Goal: Task Accomplishment & Management: Use online tool/utility

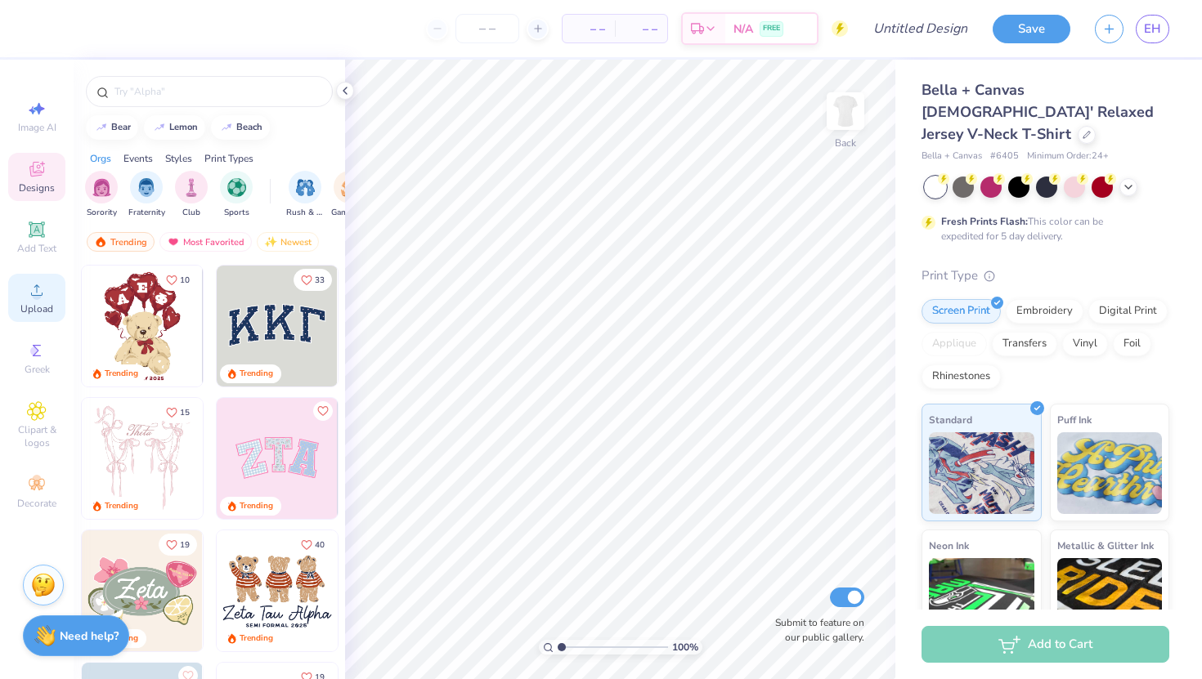
click at [24, 307] on span "Upload" at bounding box center [36, 309] width 33 height 13
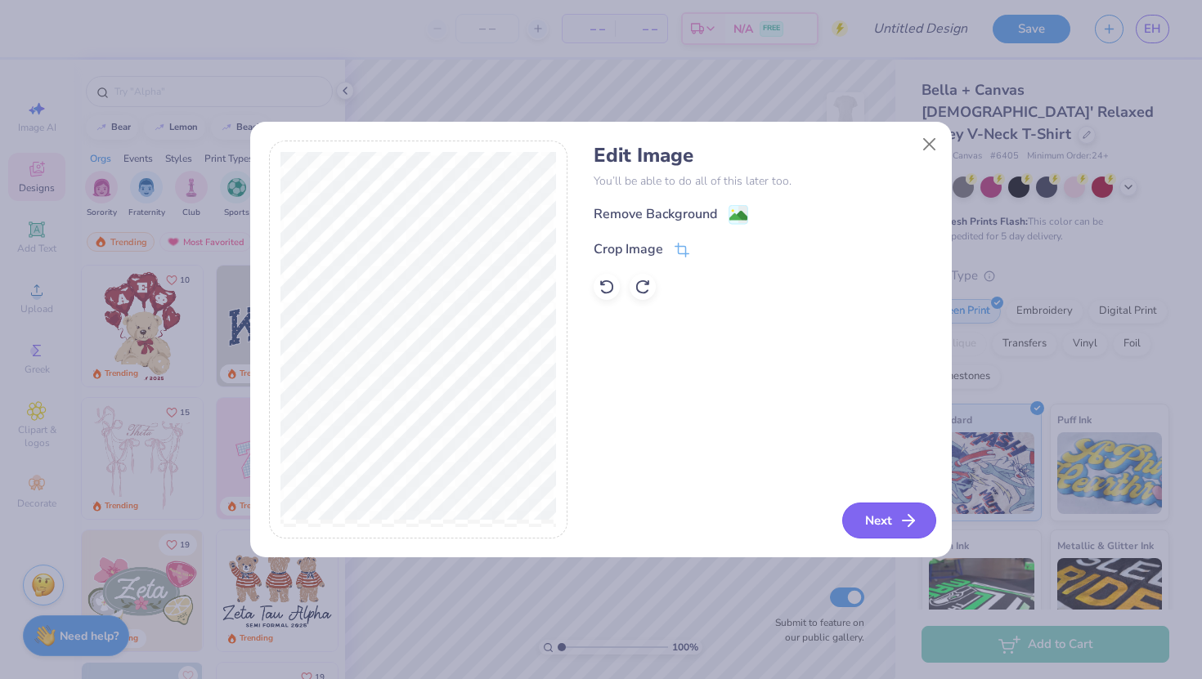
click at [894, 522] on button "Next" at bounding box center [889, 521] width 94 height 36
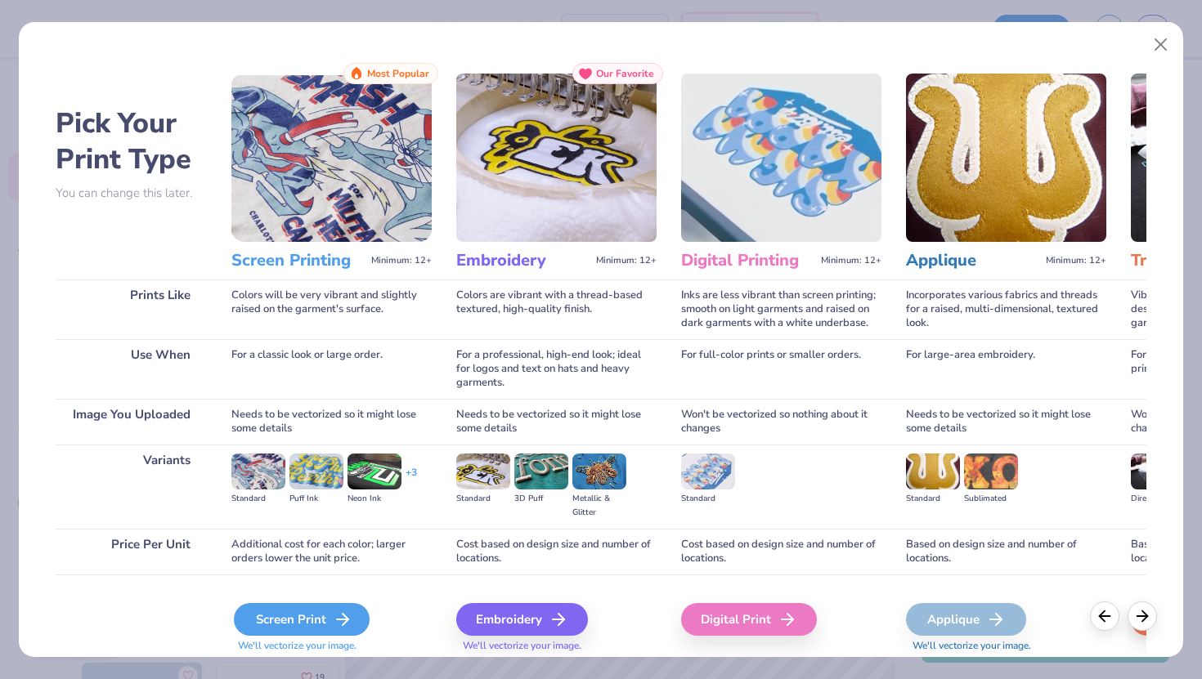
click at [291, 614] on div "Screen Print" at bounding box center [302, 619] width 136 height 33
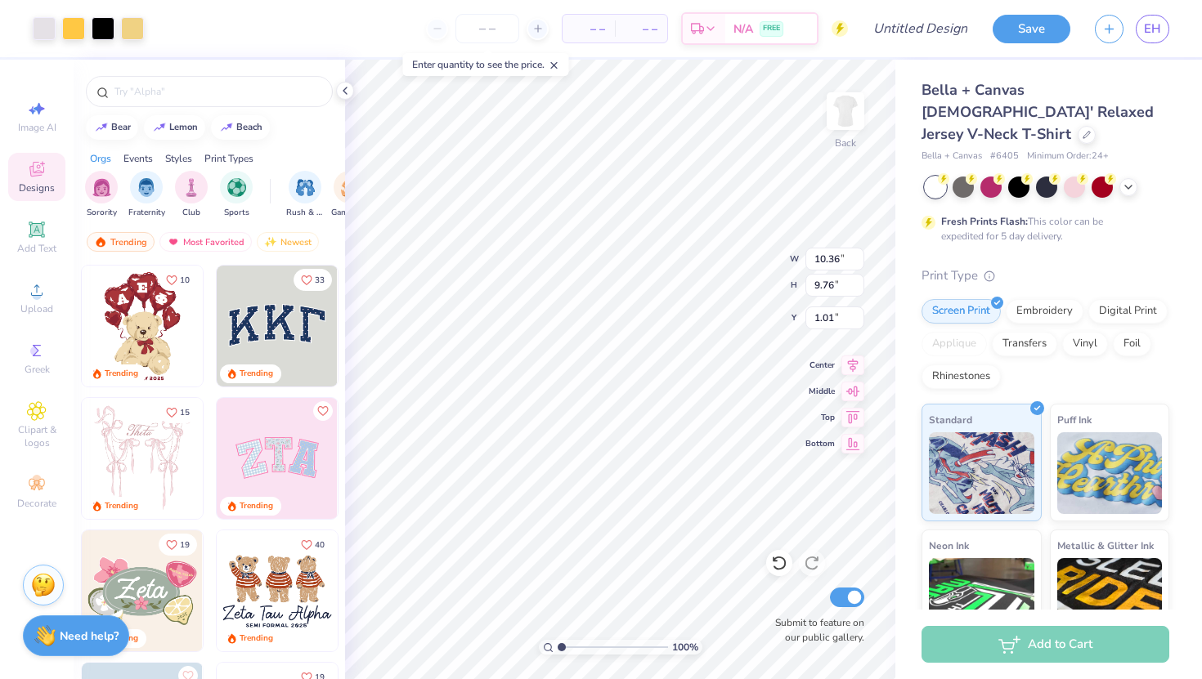
type input "1.50"
type input "7.65"
type input "7.21"
type input "2.79"
click at [1132, 451] on img at bounding box center [1109, 471] width 105 height 82
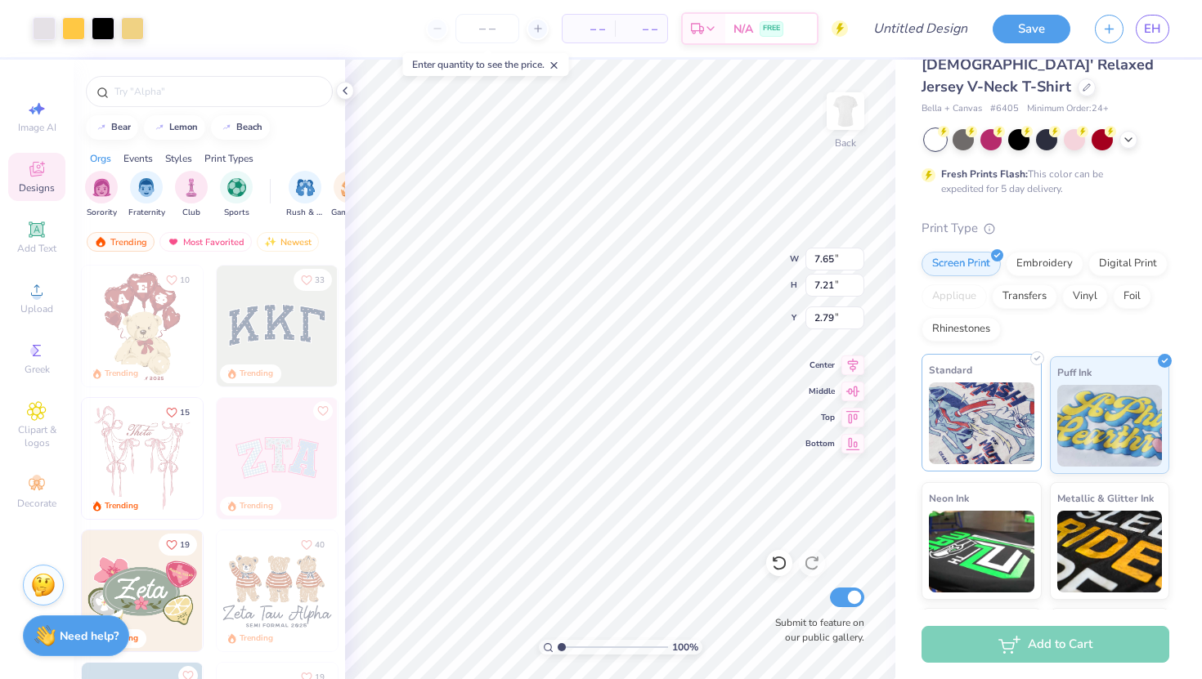
scroll to position [66, 0]
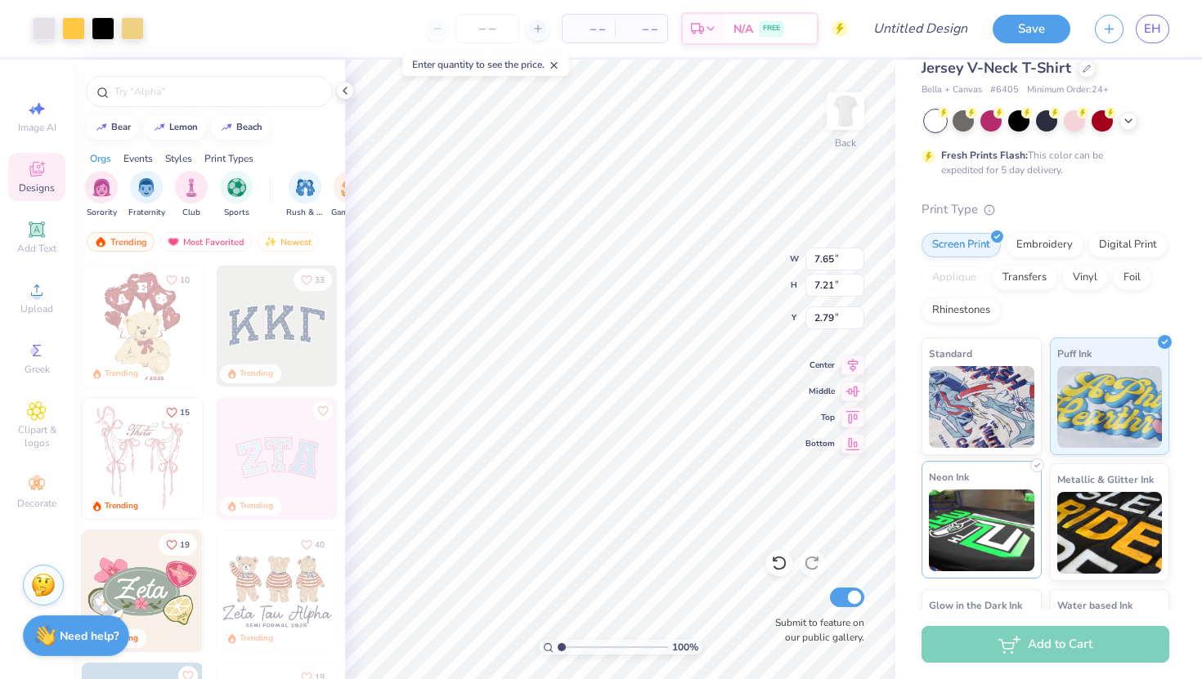
click at [940, 491] on img at bounding box center [981, 531] width 105 height 82
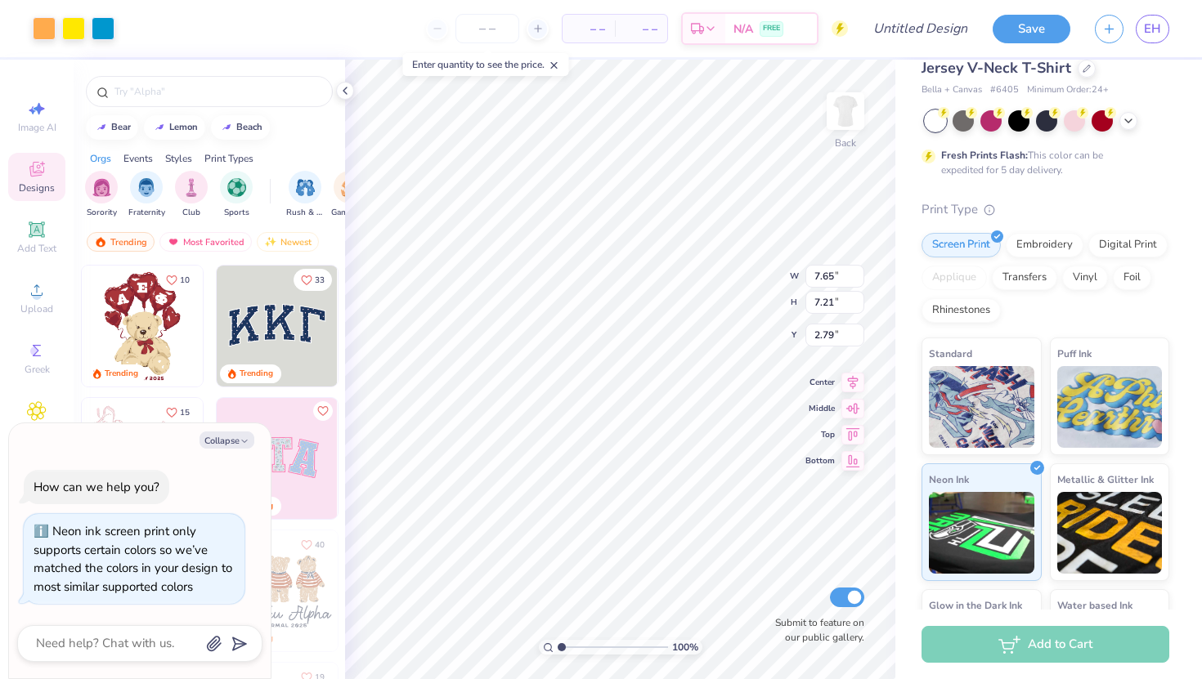
click at [1169, 514] on div "Bella + Canvas [DEMOGRAPHIC_DATA]' Relaxed Jersey V-Neck T-Shirt Bella + Canvas…" at bounding box center [1048, 350] width 307 height 714
click at [1126, 513] on img at bounding box center [1109, 531] width 105 height 82
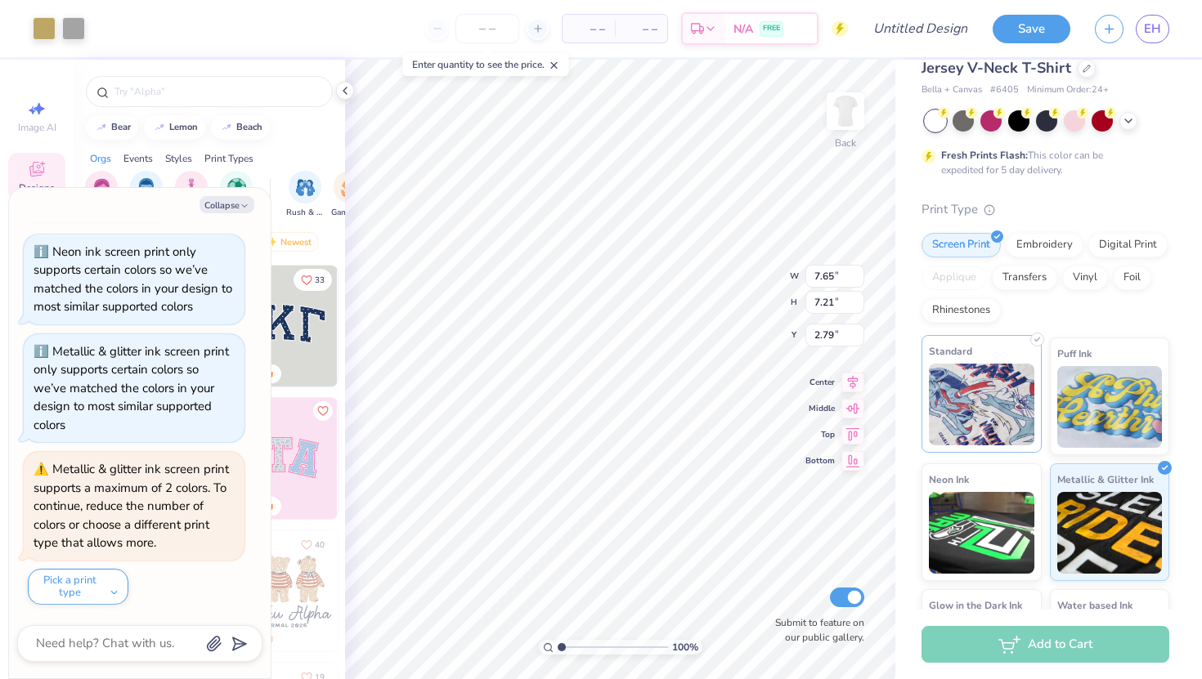
click at [985, 366] on img at bounding box center [981, 405] width 105 height 82
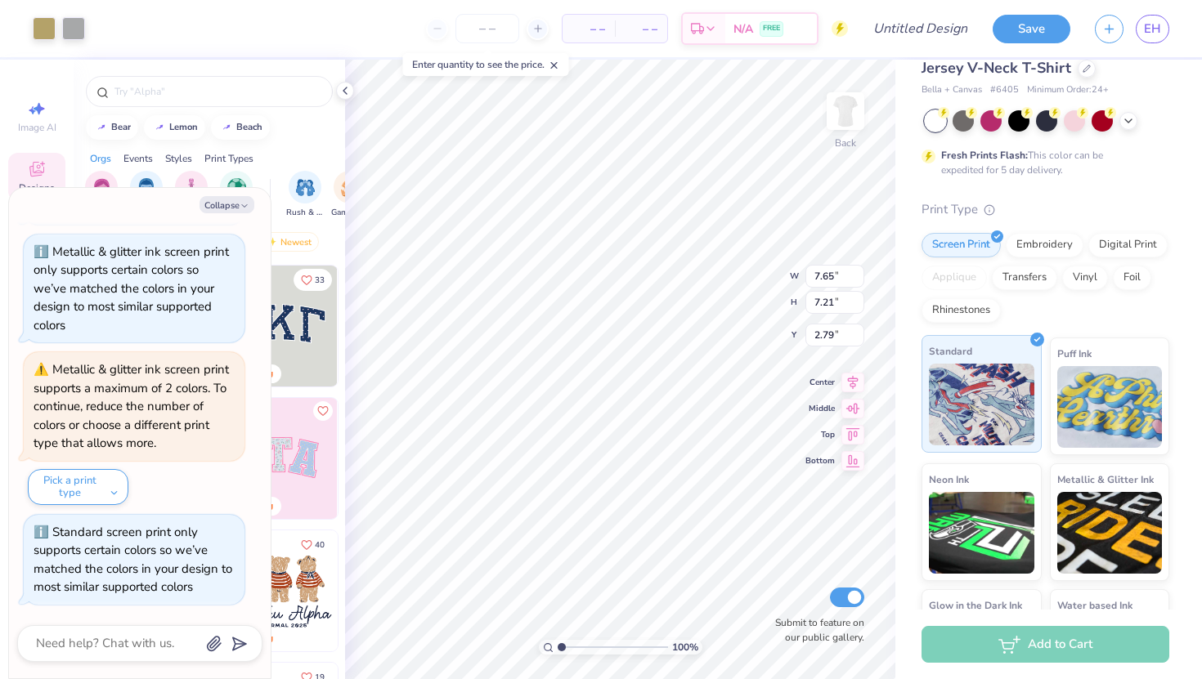
scroll to position [87, 0]
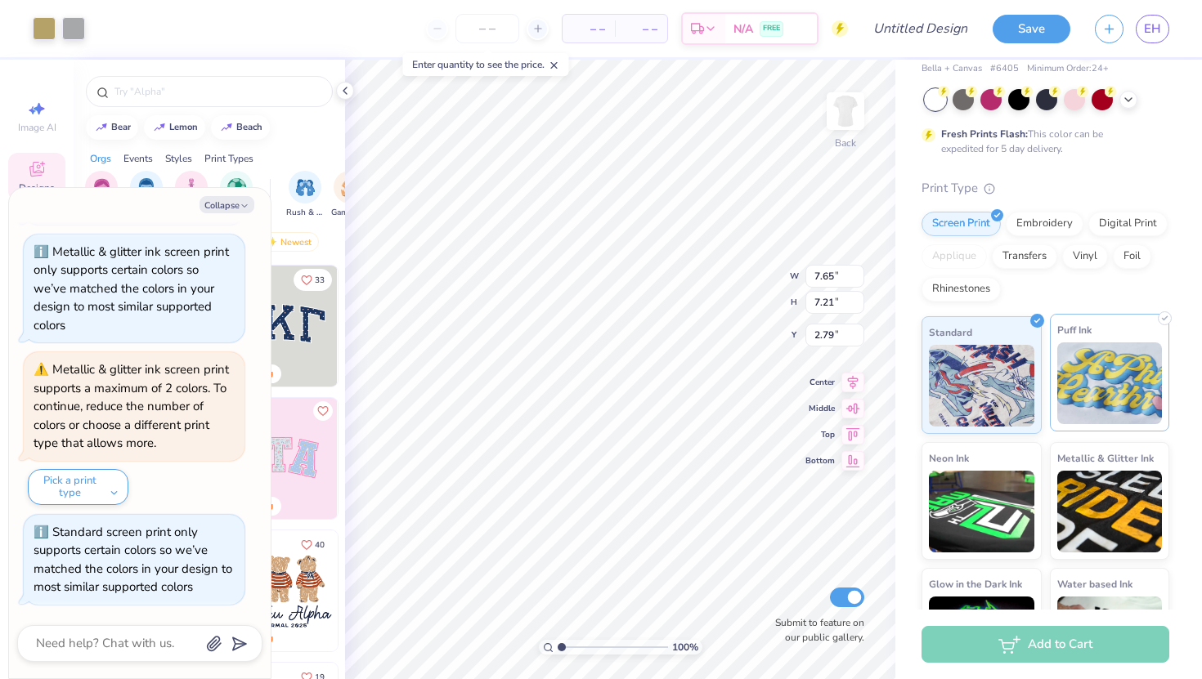
click at [1123, 343] on img at bounding box center [1109, 384] width 105 height 82
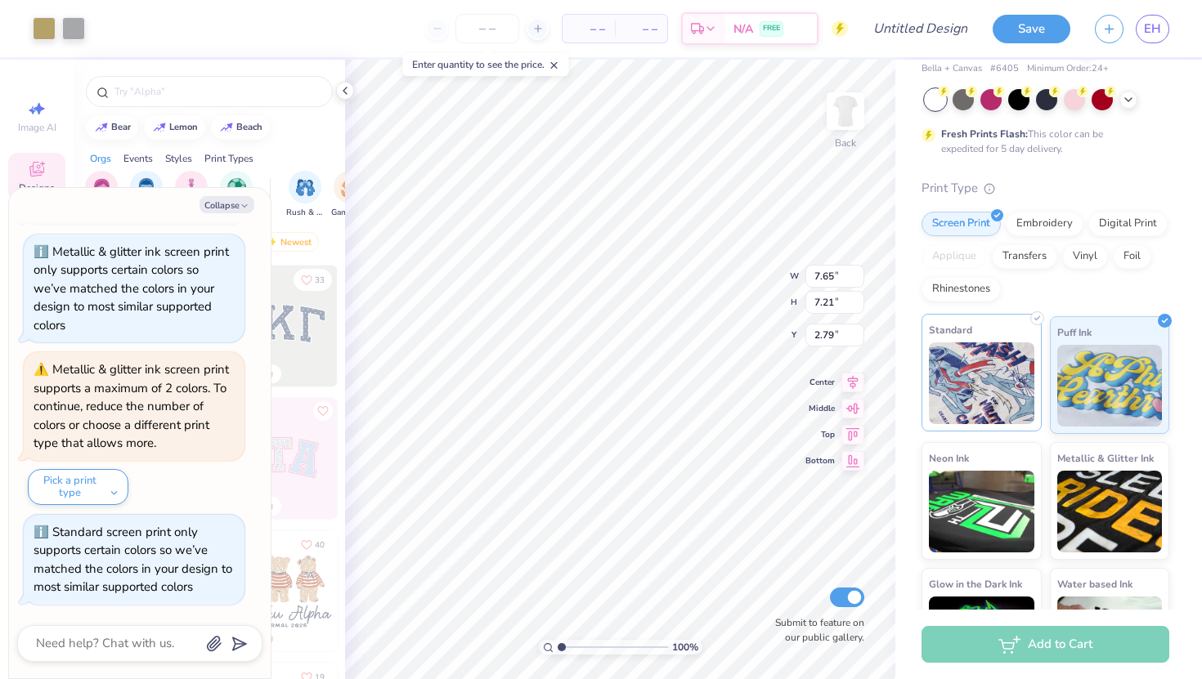
click at [990, 343] on img at bounding box center [981, 384] width 105 height 82
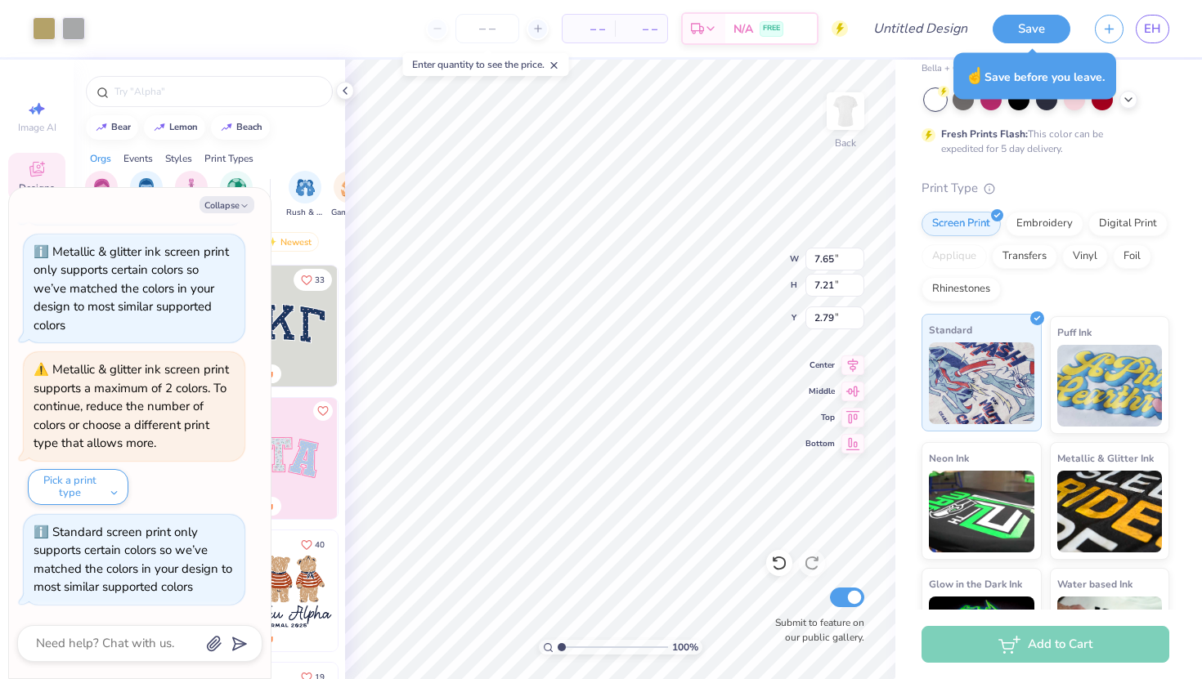
scroll to position [0, 0]
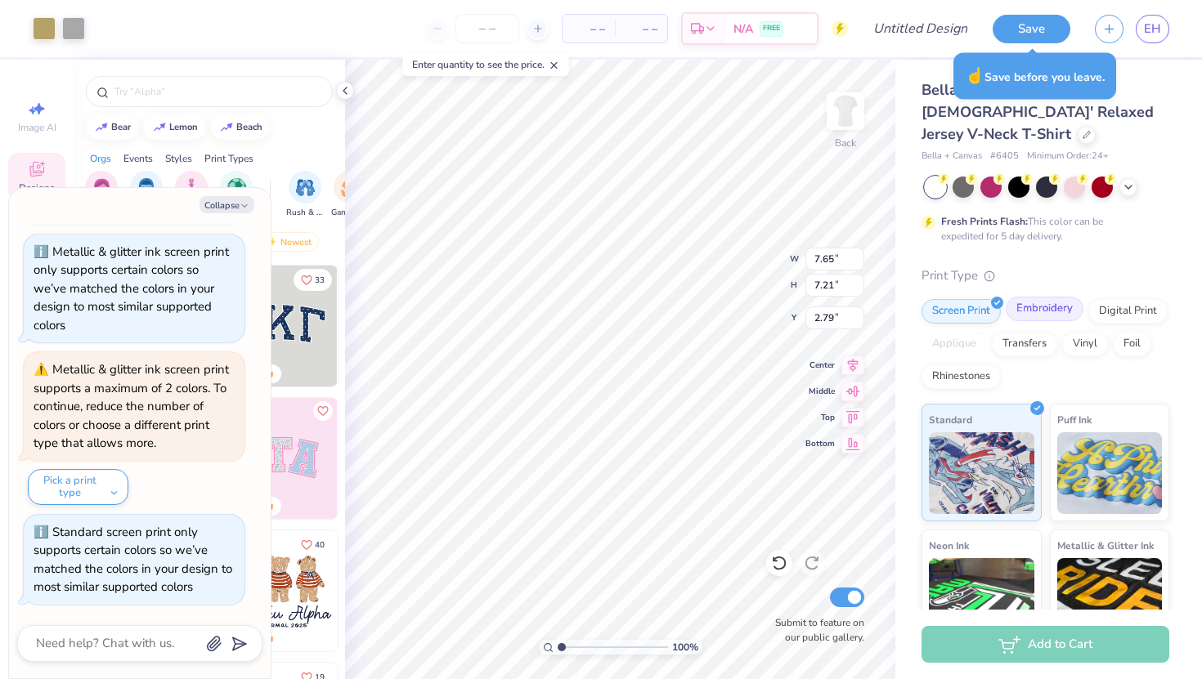
click at [1056, 297] on div "Embroidery" at bounding box center [1045, 309] width 78 height 25
type textarea "x"
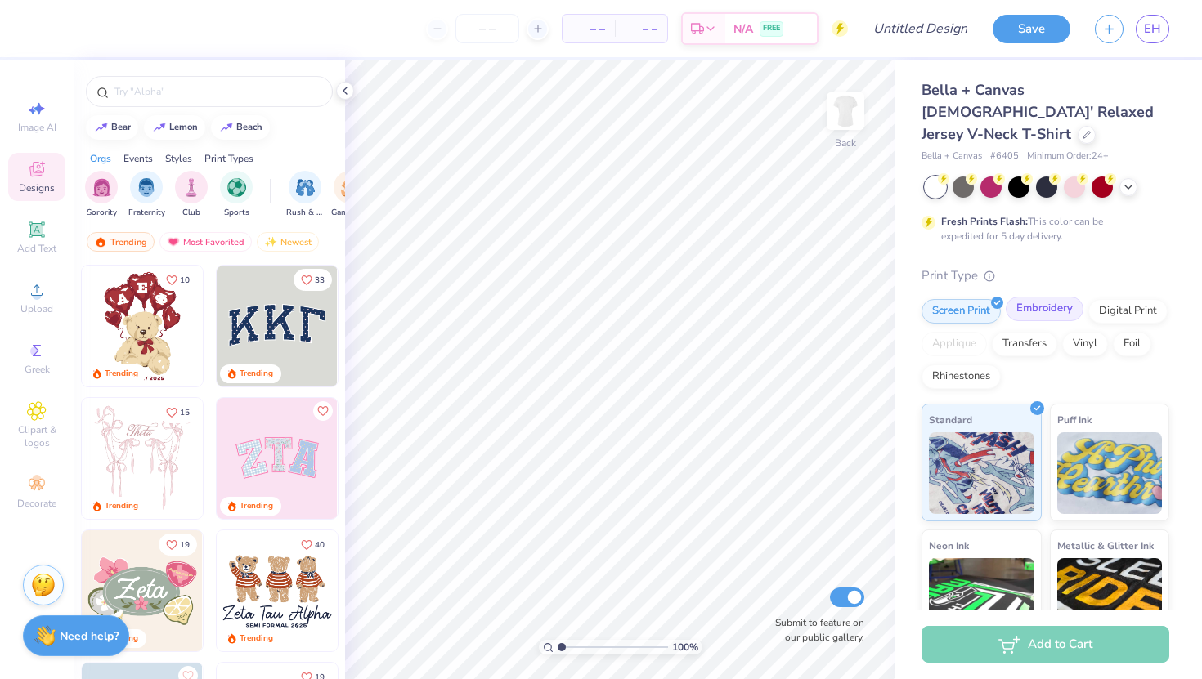
click at [1044, 297] on div "Embroidery" at bounding box center [1045, 309] width 78 height 25
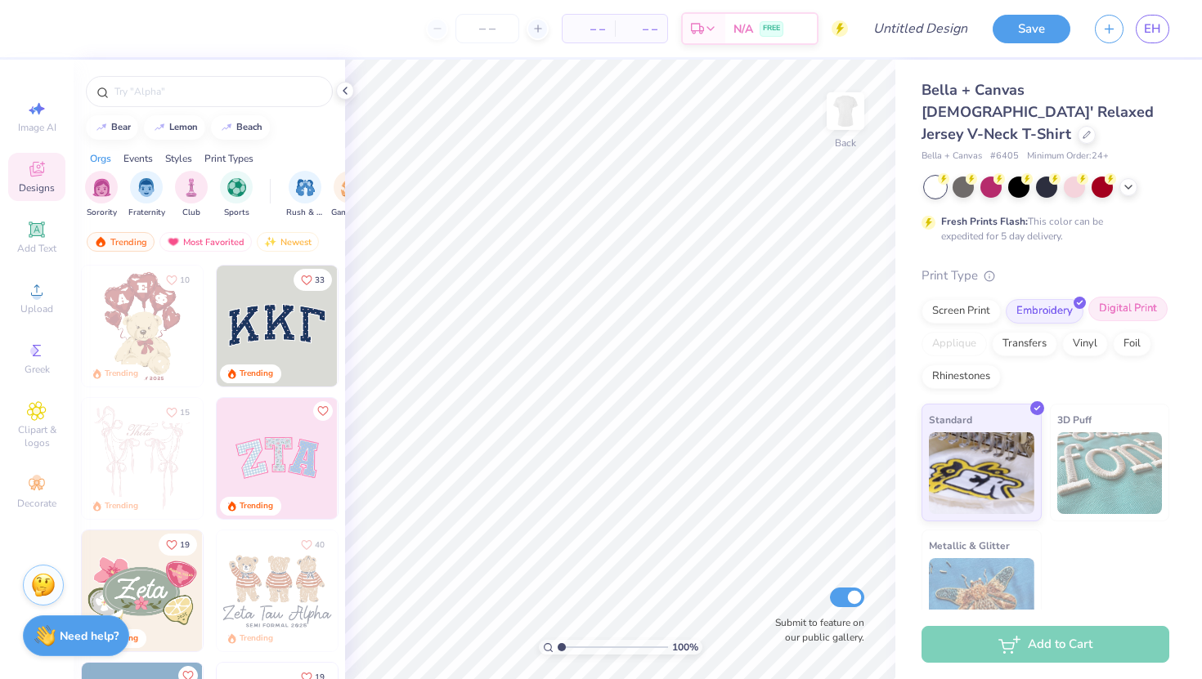
click at [1151, 297] on div "Digital Print" at bounding box center [1127, 309] width 79 height 25
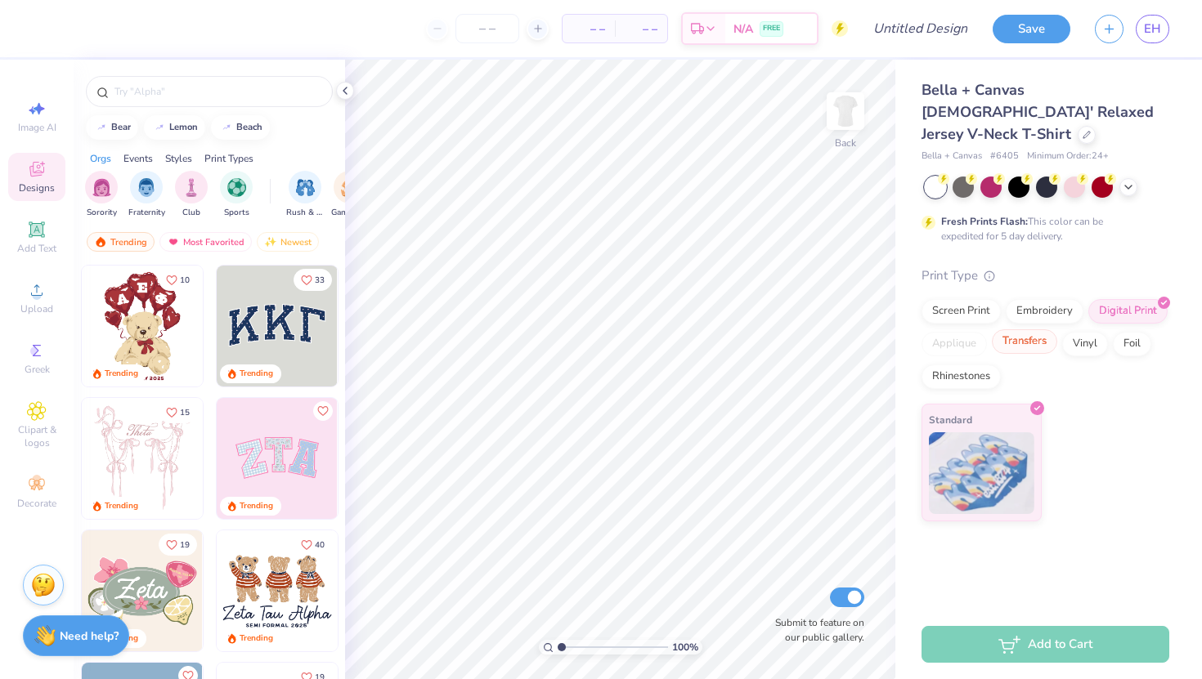
click at [1029, 330] on div "Transfers" at bounding box center [1024, 342] width 65 height 25
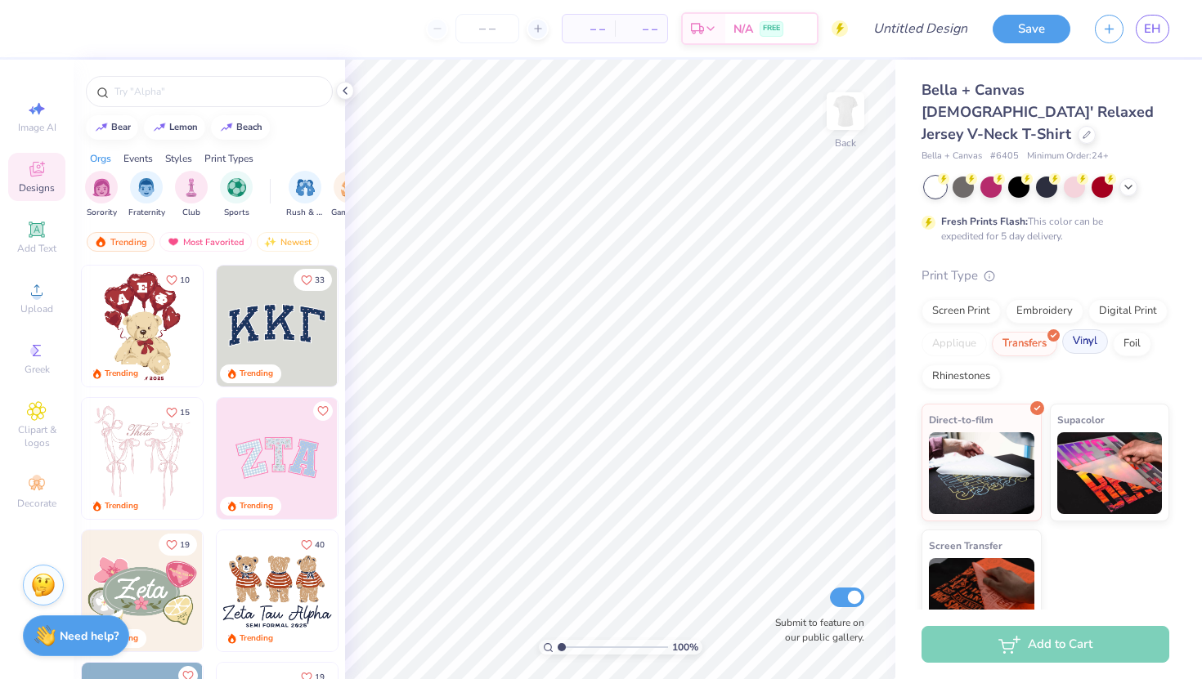
click at [1092, 330] on div "Vinyl" at bounding box center [1085, 342] width 46 height 25
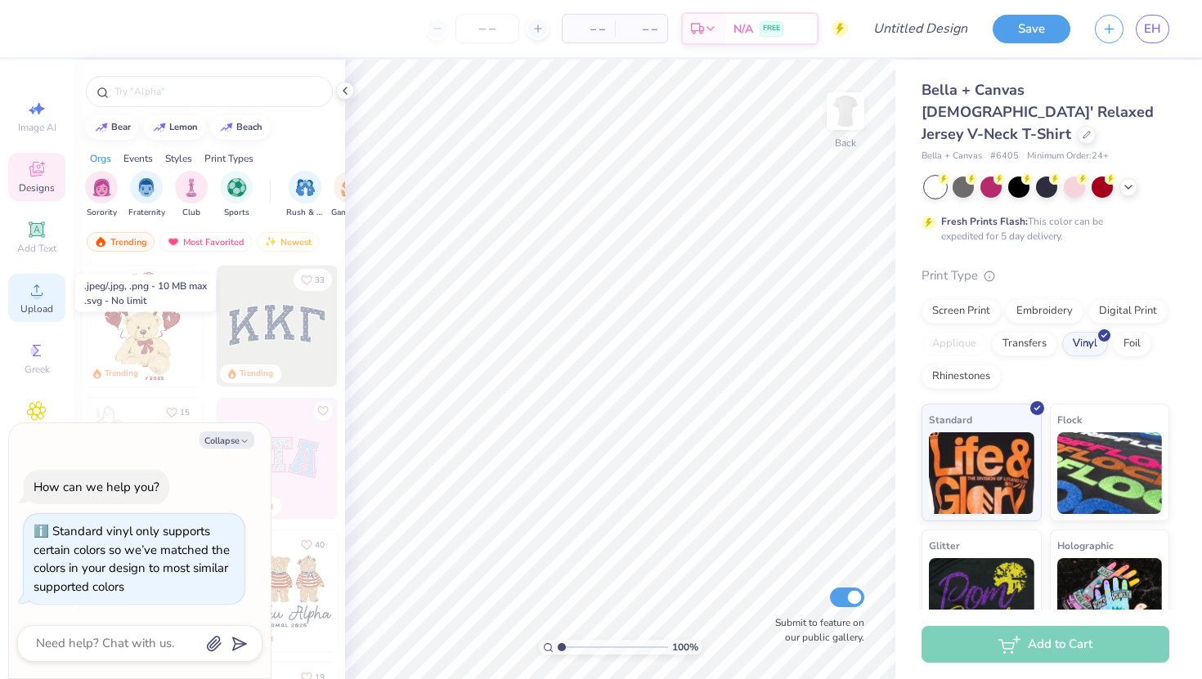
click at [39, 313] on span "Upload" at bounding box center [36, 309] width 33 height 13
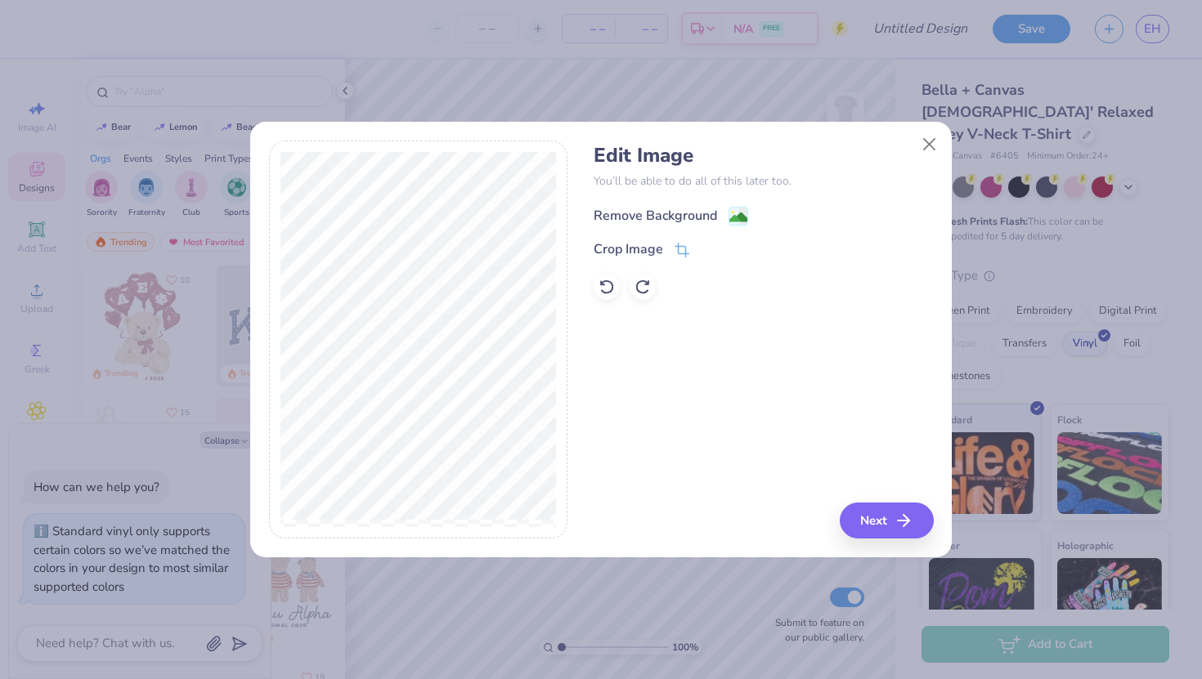
click at [731, 209] on image at bounding box center [738, 218] width 18 height 18
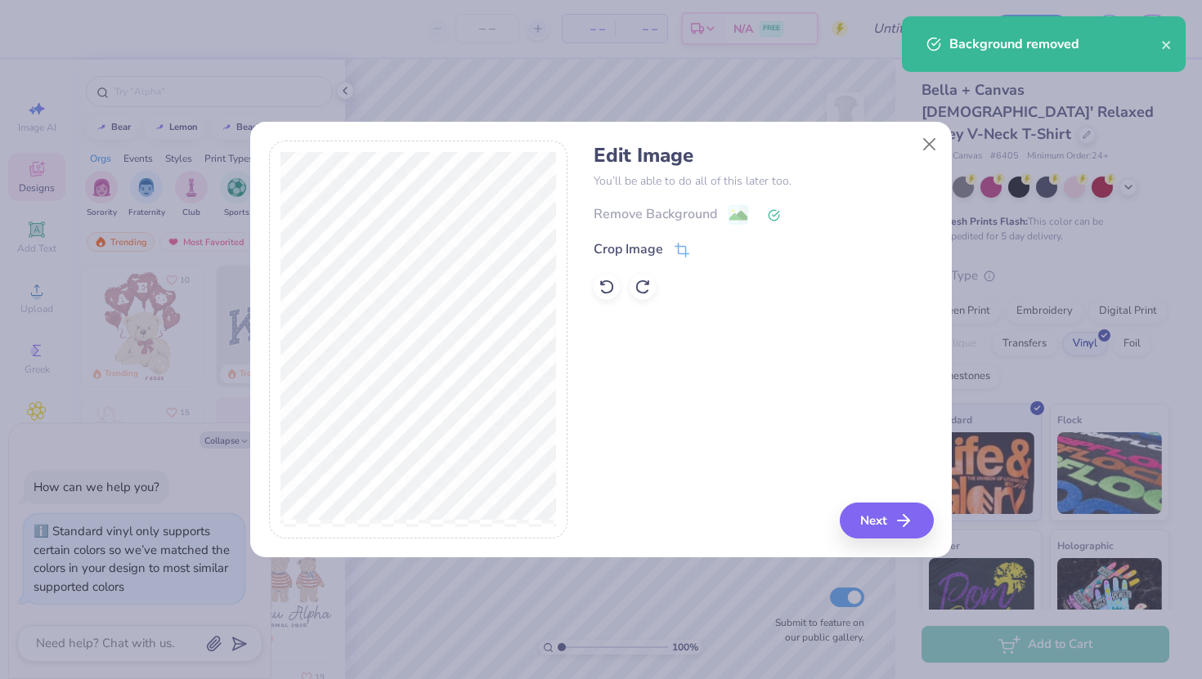
click at [913, 501] on div "Edit Image You’ll be able to do all of this later too. Remove Background Crop I…" at bounding box center [763, 340] width 339 height 399
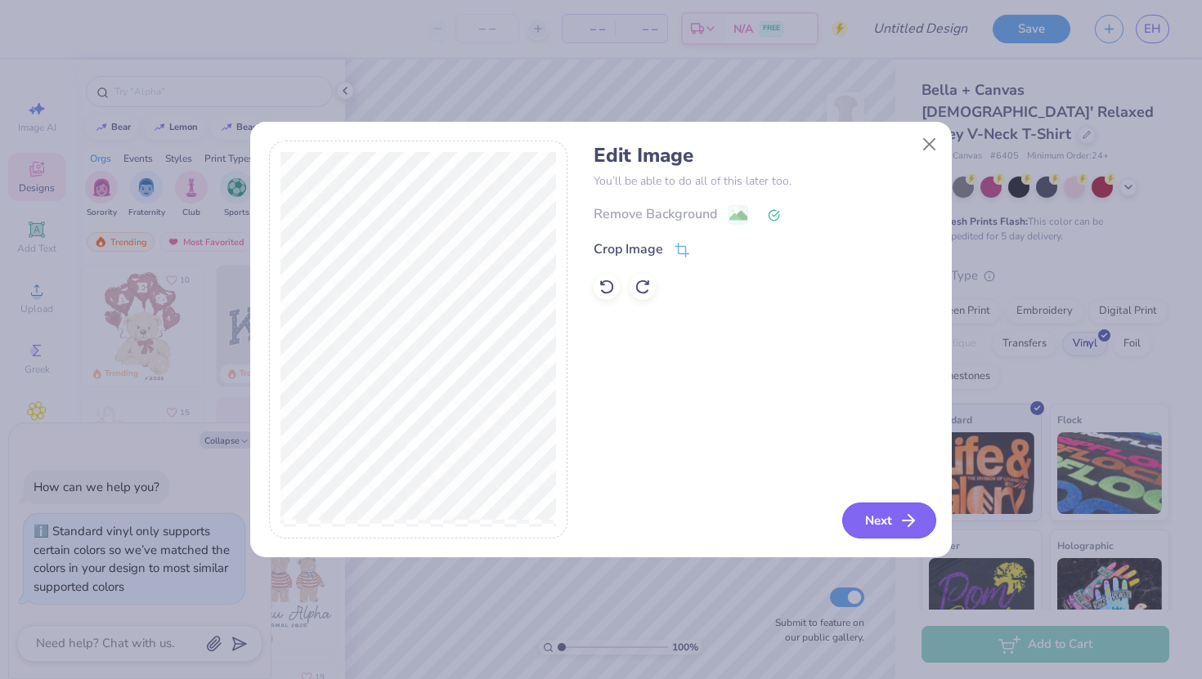
click at [896, 525] on button "Next" at bounding box center [889, 521] width 94 height 36
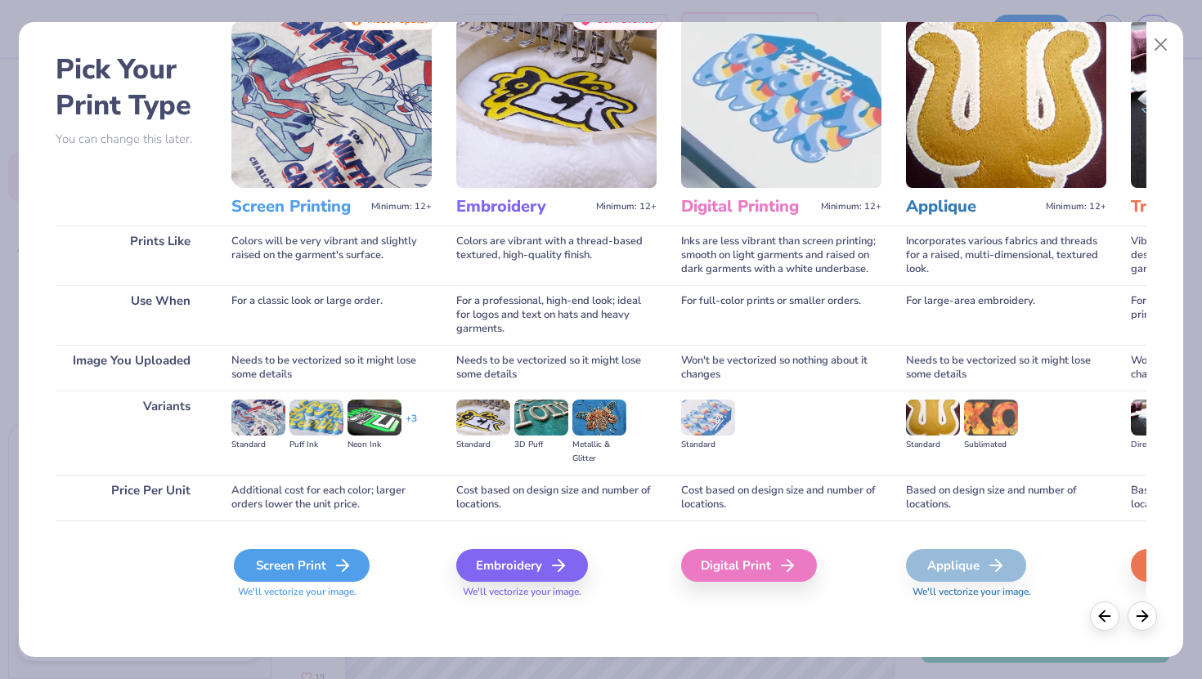
click at [292, 562] on div "Screen Print" at bounding box center [302, 565] width 136 height 33
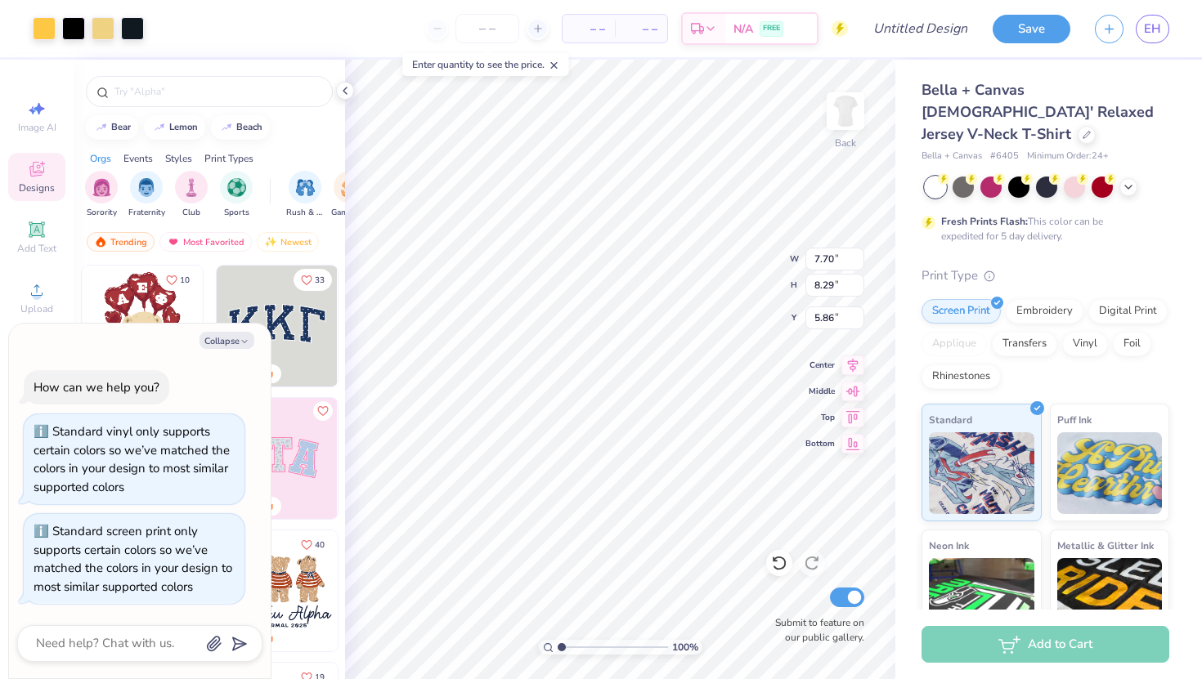
type textarea "x"
type input "3.04"
type textarea "x"
type input "2.85"
type textarea "x"
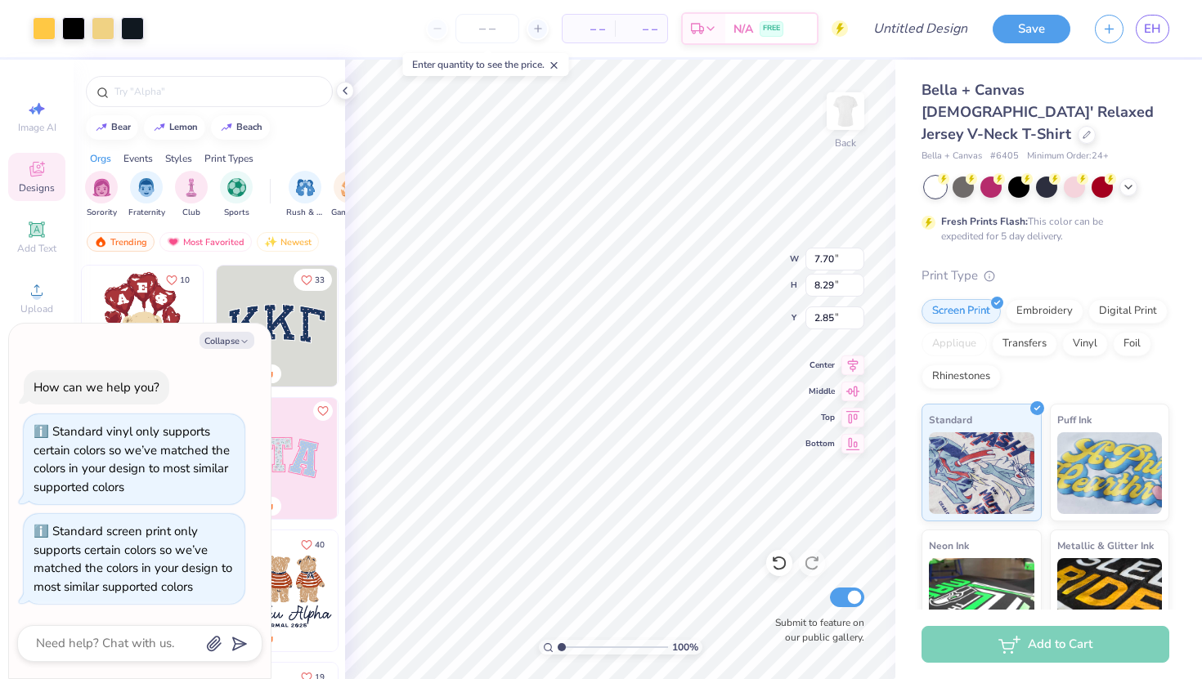
type input "5.83"
type input "6.28"
type input "4.86"
type textarea "x"
type input "2.69"
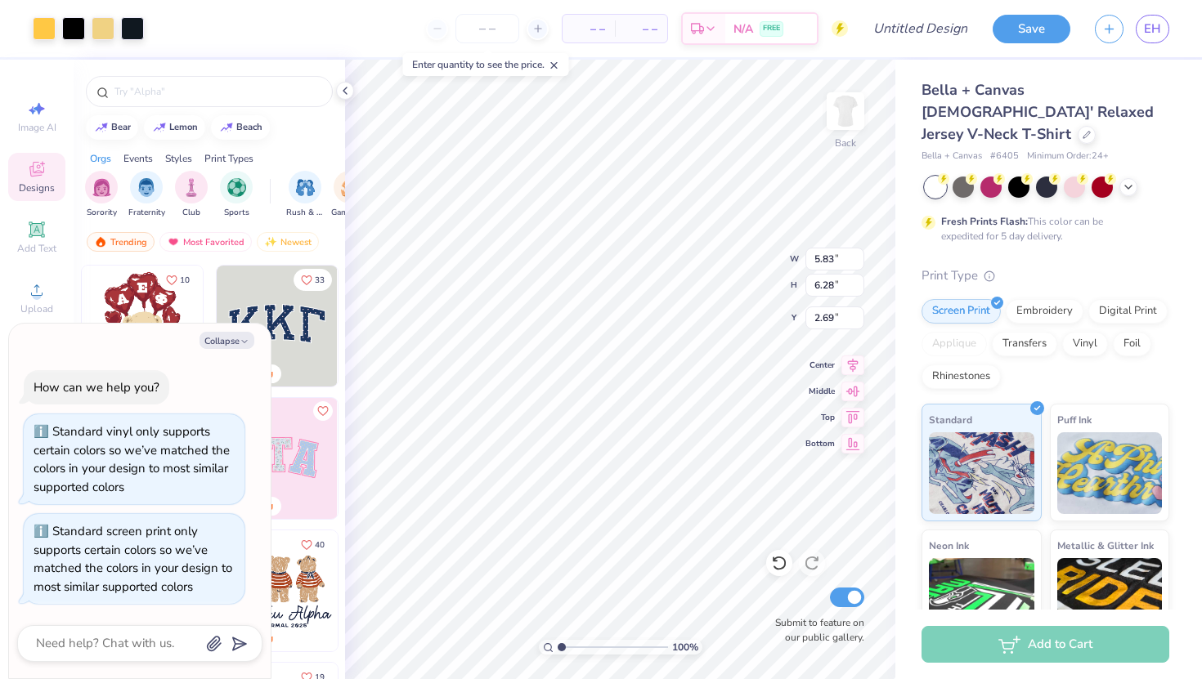
type textarea "x"
type input "6.15"
type input "6.62"
type input "2.35"
type textarea "x"
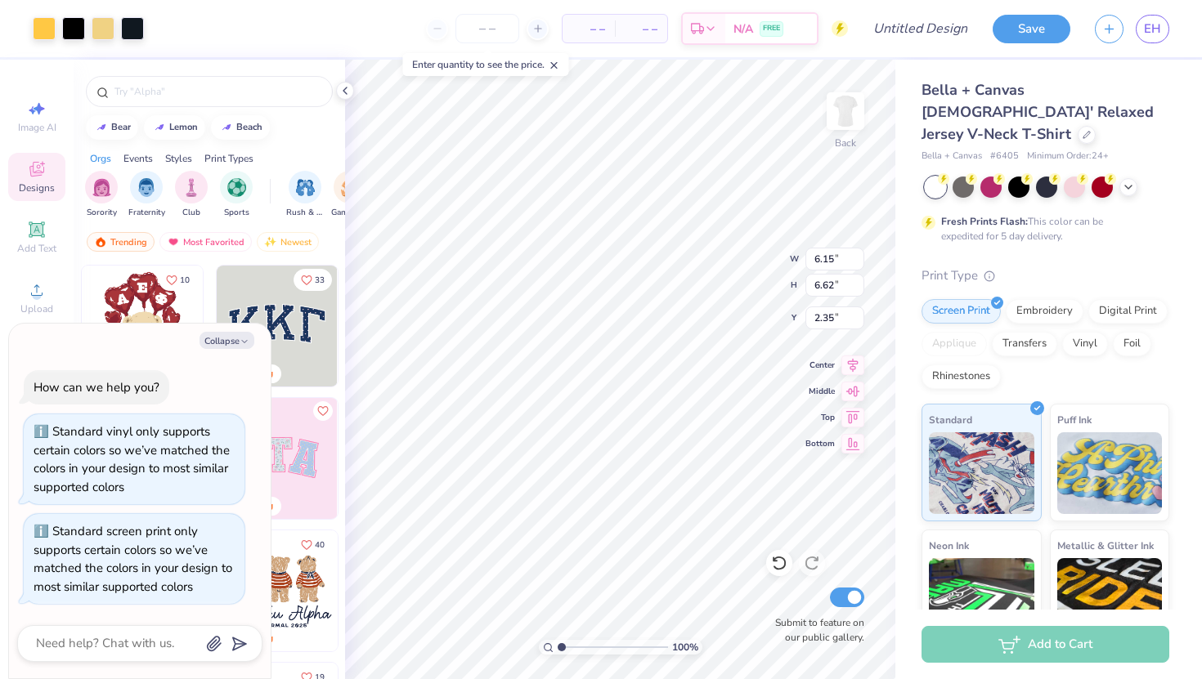
type input "2.56"
